Goal: Information Seeking & Learning: Understand process/instructions

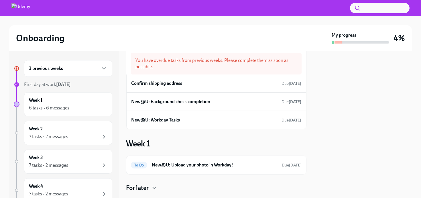
scroll to position [25, 0]
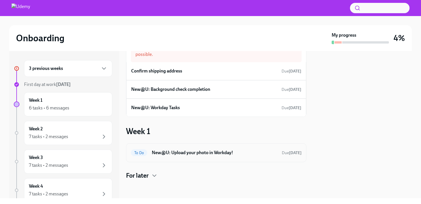
click at [180, 152] on h6 "New@U: Upload your photo in Workday!" at bounding box center [215, 153] width 126 height 6
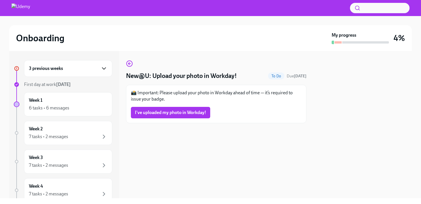
click at [103, 68] on icon "button" at bounding box center [104, 68] width 7 height 7
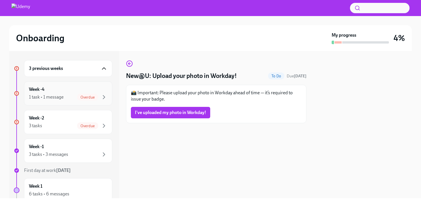
click at [96, 90] on div "Week -4 1 task • 1 message Overdue" at bounding box center [68, 93] width 79 height 14
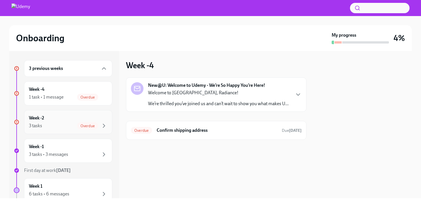
click at [93, 111] on div "Week -2 3 tasks Overdue" at bounding box center [68, 122] width 88 height 24
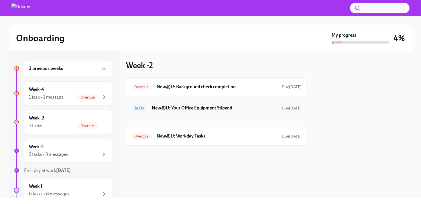
click at [168, 111] on div "To Do New@U: Your Office Equipment Stipend Due [DATE]" at bounding box center [216, 107] width 171 height 9
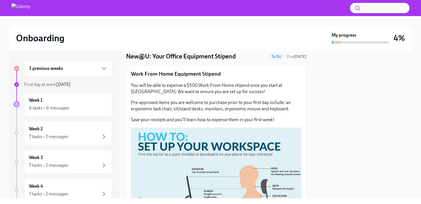
scroll to position [17, 0]
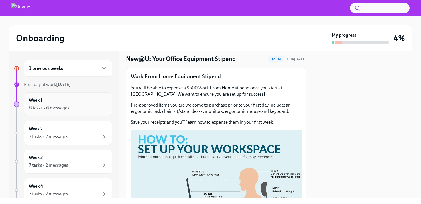
click at [69, 114] on div "Week 1 6 tasks • 6 messages" at bounding box center [68, 104] width 88 height 24
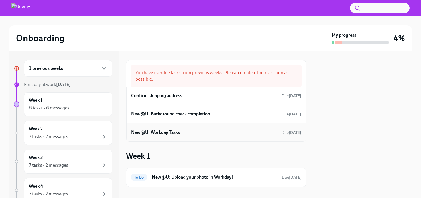
click at [158, 129] on div "New@U: Workday Tasks Due [DATE]" at bounding box center [216, 132] width 170 height 9
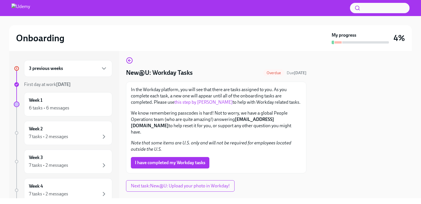
scroll to position [2, 0]
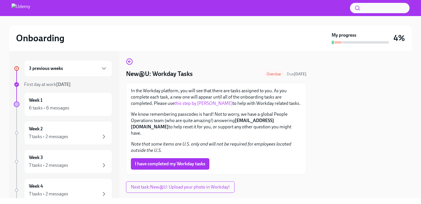
click at [191, 104] on link "this step by [PERSON_NAME]" at bounding box center [204, 103] width 58 height 5
